Goal: Communication & Community: Share content

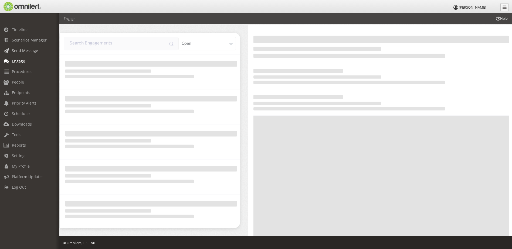
click at [25, 51] on span "Send Message" at bounding box center [25, 50] width 26 height 5
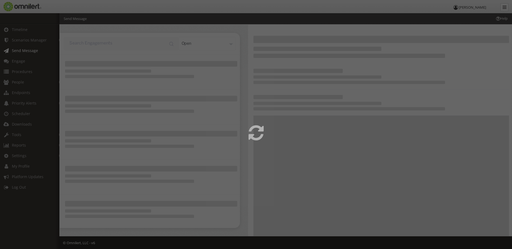
select select
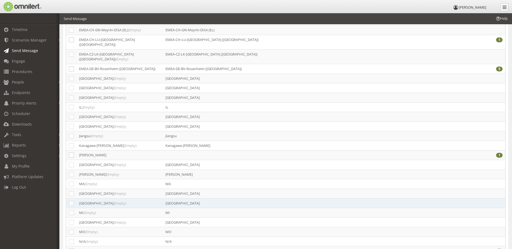
scroll to position [540, 0]
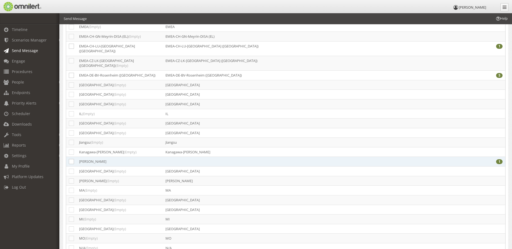
click at [107, 157] on td "[PERSON_NAME]" at bounding box center [119, 162] width 86 height 10
click at [71, 159] on icon at bounding box center [71, 161] width 5 height 5
checkbox input "true"
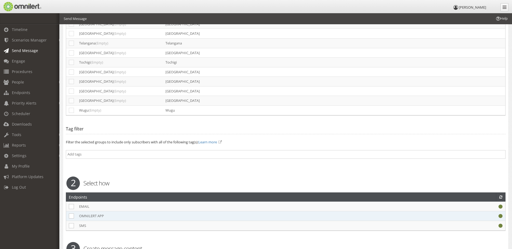
scroll to position [1139, 0]
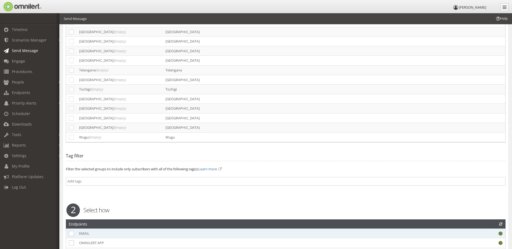
click at [80, 229] on td "EMAIL" at bounding box center [239, 234] width 327 height 10
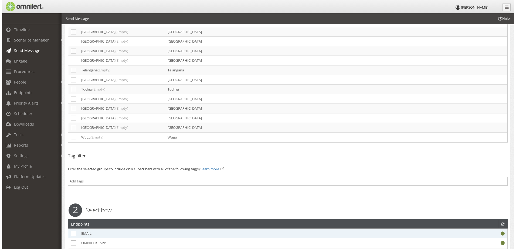
scroll to position [0, 0]
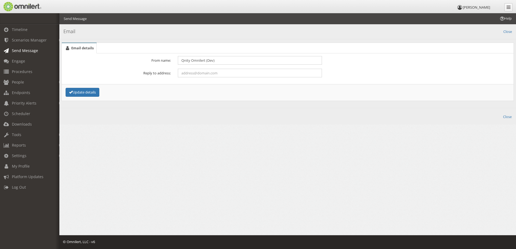
click at [26, 51] on span "Send Message" at bounding box center [25, 50] width 26 height 5
